Goal: Information Seeking & Learning: Find specific fact

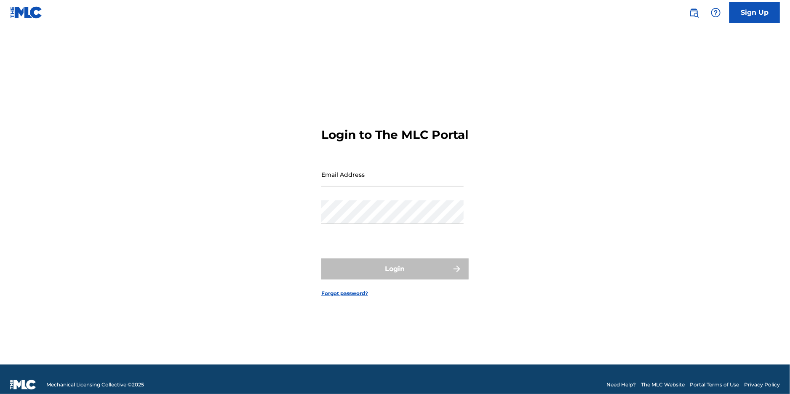
click at [363, 187] on input "Email Address" at bounding box center [392, 175] width 142 height 24
type input "[EMAIL_ADDRESS][DOMAIN_NAME]"
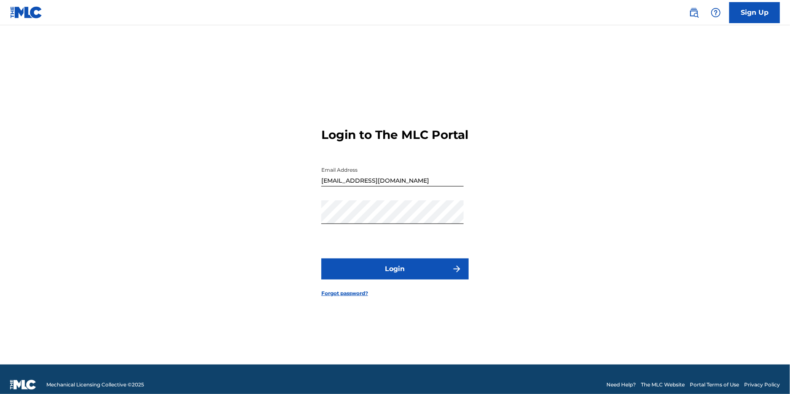
click at [388, 276] on button "Login" at bounding box center [394, 269] width 147 height 21
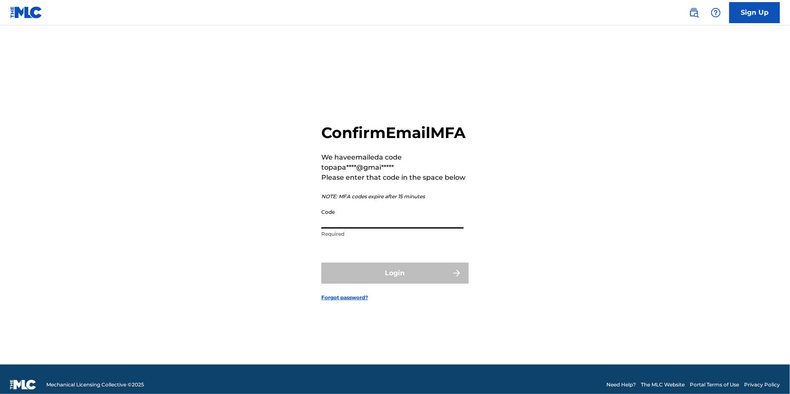
click at [376, 229] on input "Code" at bounding box center [392, 217] width 142 height 24
paste input "970436"
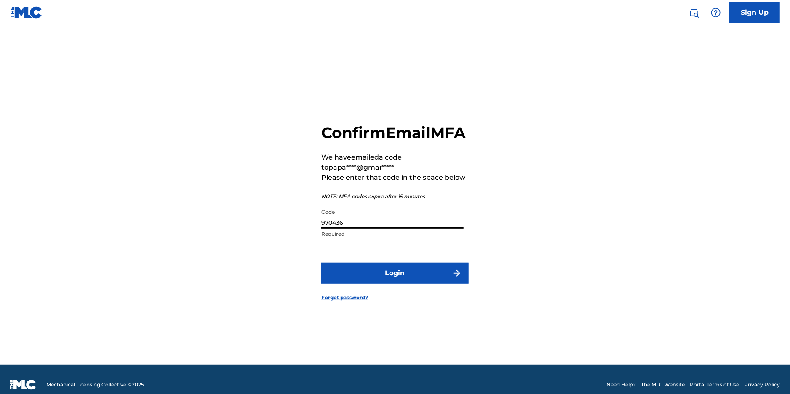
type input "970436"
click at [396, 280] on button "Login" at bounding box center [394, 273] width 147 height 21
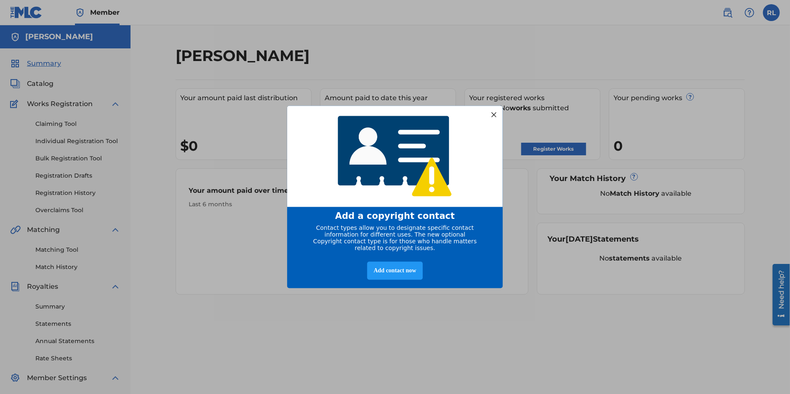
click at [492, 112] on div at bounding box center [493, 114] width 11 height 11
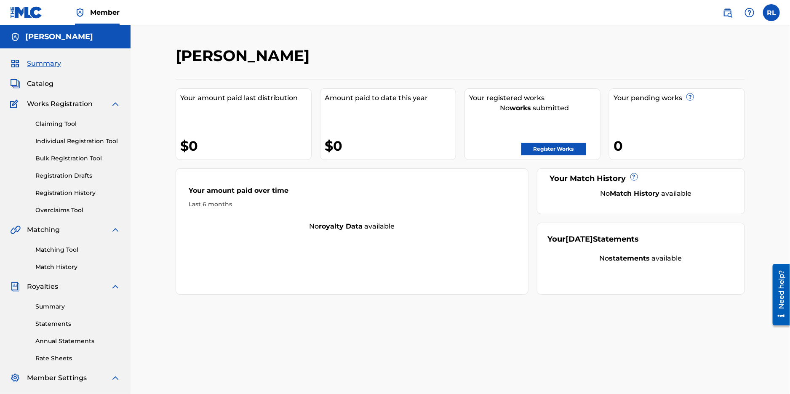
click at [91, 194] on link "Registration History" at bounding box center [77, 193] width 85 height 9
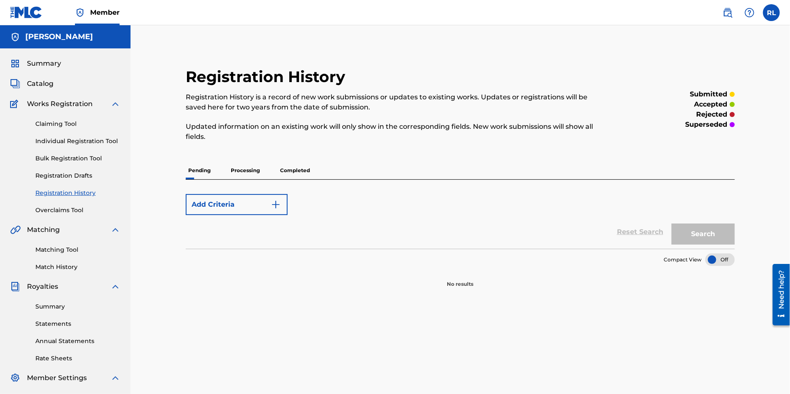
click at [301, 172] on p "Completed" at bounding box center [294, 171] width 35 height 18
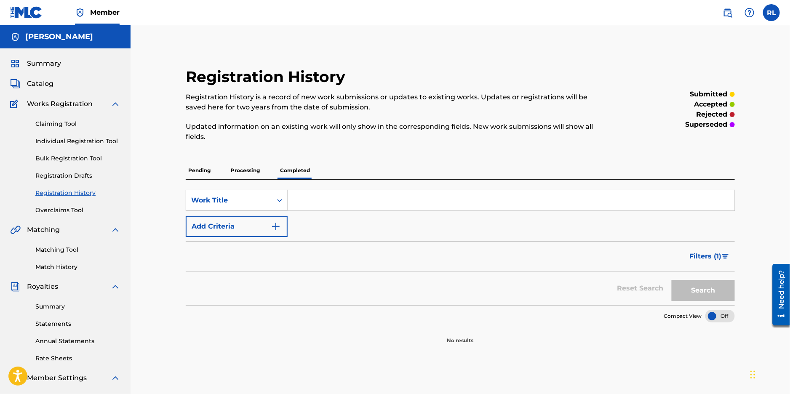
click at [245, 200] on div "Work Title" at bounding box center [229, 200] width 76 height 10
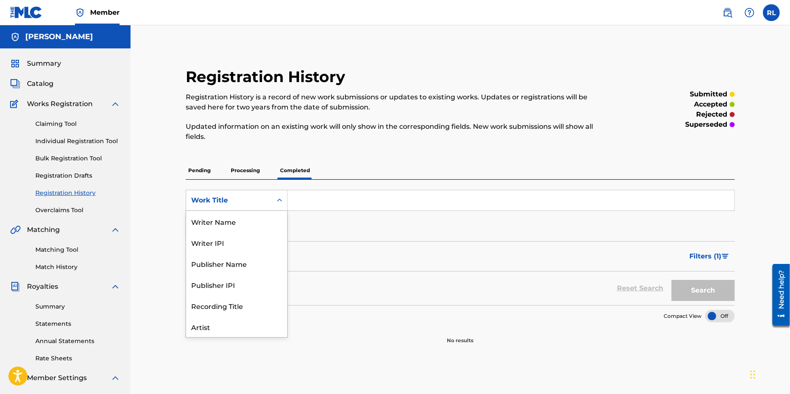
scroll to position [42, 0]
click at [311, 201] on input "Search Form" at bounding box center [511, 200] width 447 height 20
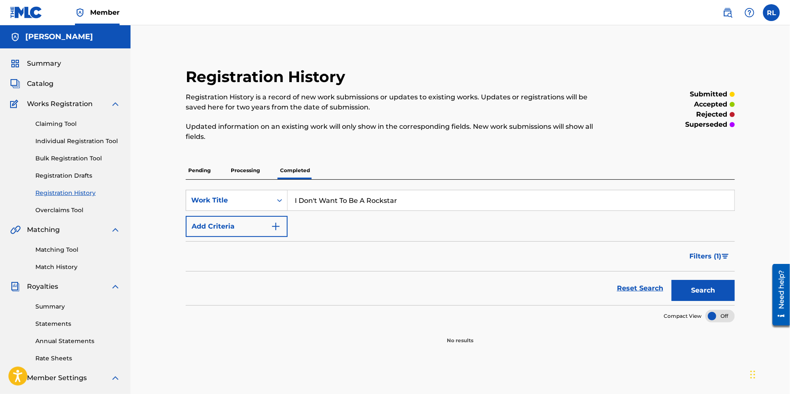
type input "I Don't Want To Be A Rockstar"
click at [709, 291] on button "Search" at bounding box center [703, 290] width 63 height 21
click at [239, 224] on button "Add Criteria" at bounding box center [237, 226] width 102 height 21
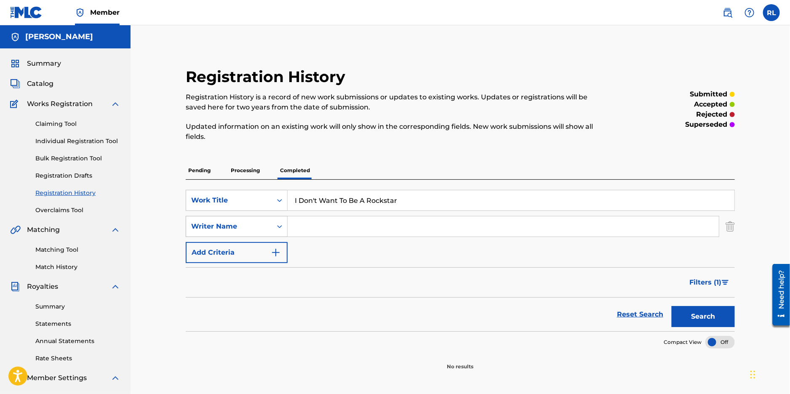
click at [281, 226] on icon "Search Form" at bounding box center [279, 226] width 5 height 3
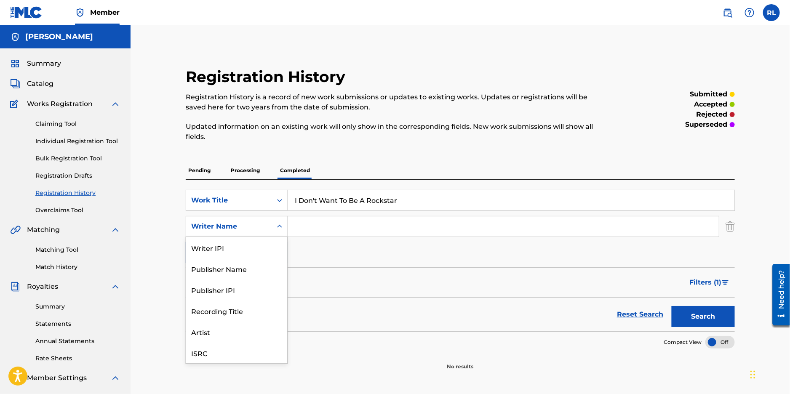
scroll to position [21, 0]
click at [244, 247] on div "Publisher Name" at bounding box center [236, 247] width 101 height 21
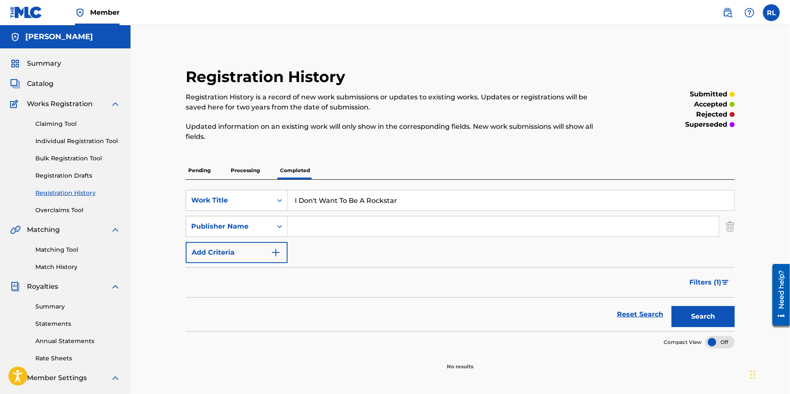
click at [302, 227] on input "Search Form" at bounding box center [503, 226] width 431 height 20
type input "TuneCore"
click at [705, 317] on button "Search" at bounding box center [703, 316] width 63 height 21
click at [769, 12] on label at bounding box center [771, 12] width 17 height 17
click at [771, 13] on input "[PERSON_NAME] [EMAIL_ADDRESS][DOMAIN_NAME] Notification Preferences Profile Log…" at bounding box center [771, 13] width 0 height 0
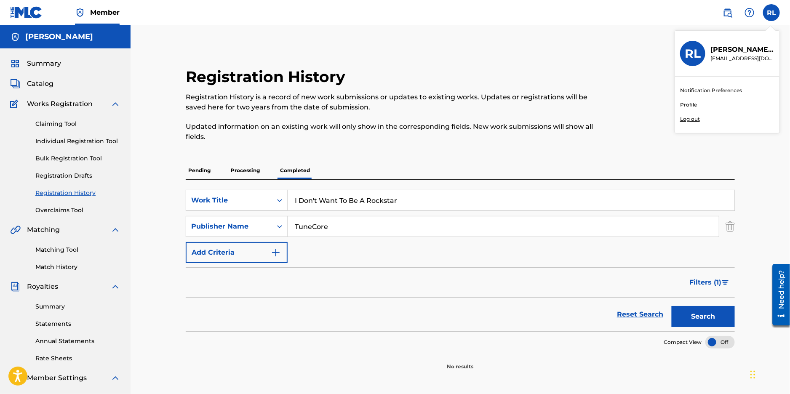
click at [690, 118] on p "Log out" at bounding box center [690, 119] width 20 height 8
click at [771, 13] on input "[PERSON_NAME] [EMAIL_ADDRESS][DOMAIN_NAME] Notification Preferences Profile Log…" at bounding box center [771, 13] width 0 height 0
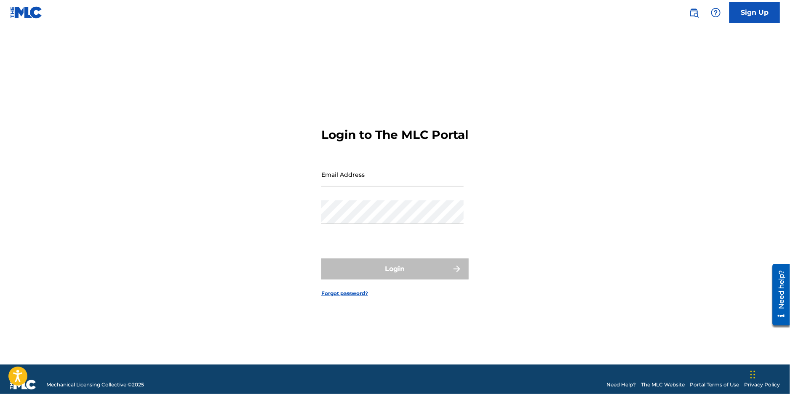
drag, startPoint x: 736, startPoint y: 2, endPoint x: 428, endPoint y: 83, distance: 318.2
click at [430, 83] on form "Login to The MLC Portal Email Address Password Login Forgot password?" at bounding box center [394, 205] width 147 height 318
